Goal: Information Seeking & Learning: Learn about a topic

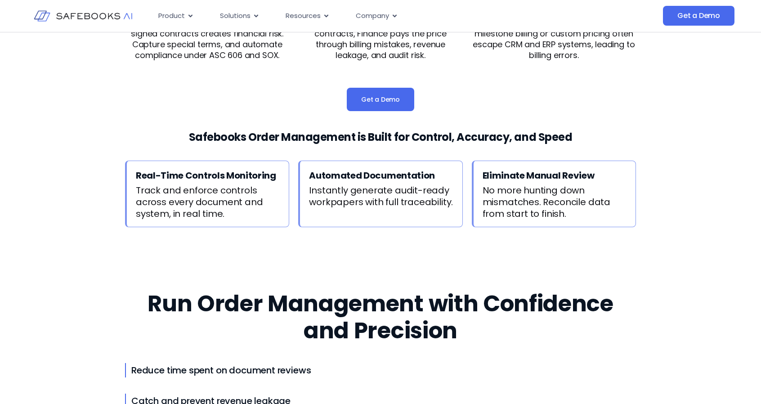
scroll to position [1955, 0]
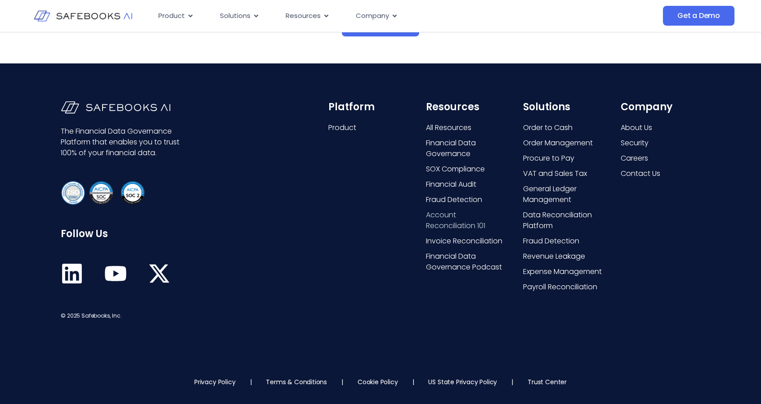
click at [472, 225] on span "Account Reconciliation 101" at bounding box center [466, 221] width 80 height 22
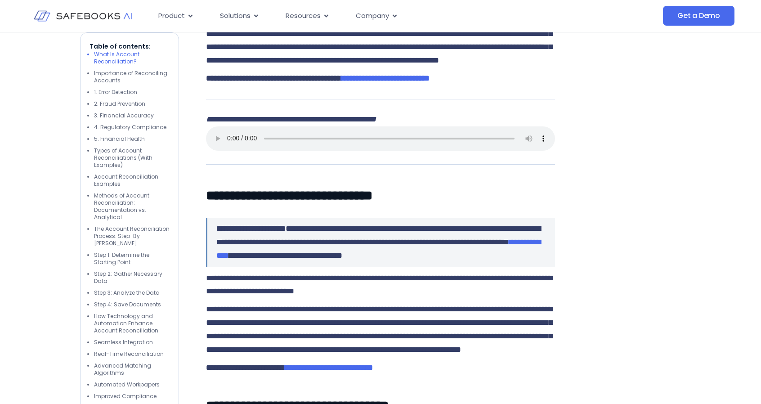
scroll to position [584, 0]
